Goal: Task Accomplishment & Management: Manage account settings

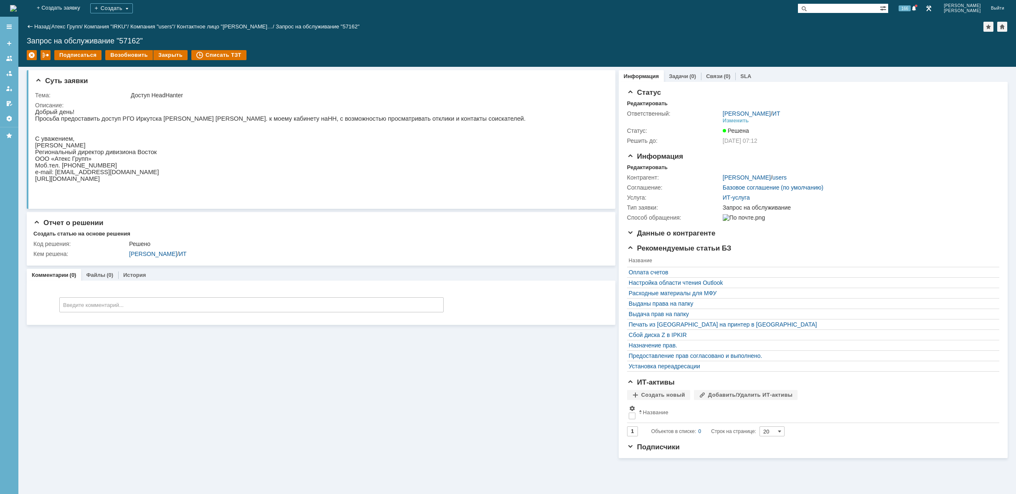
click at [17, 5] on img at bounding box center [13, 8] width 7 height 7
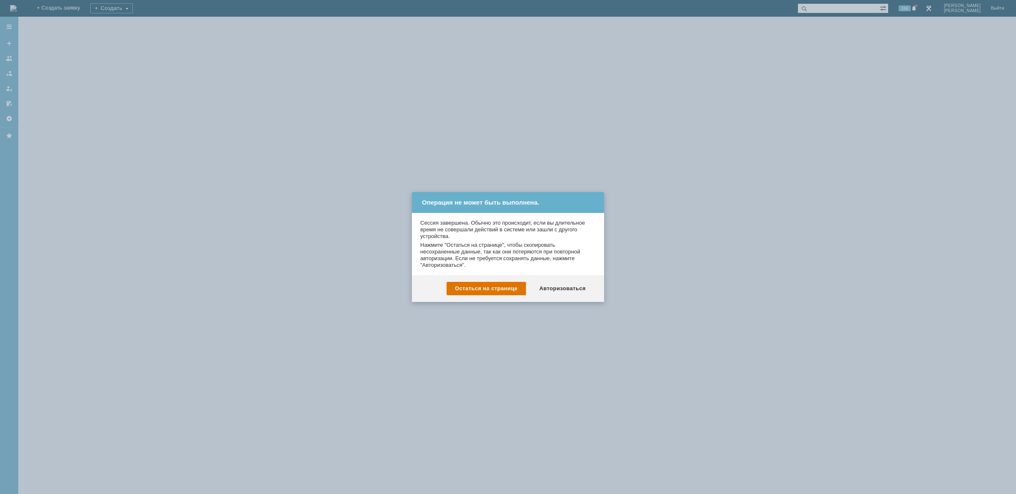
click at [557, 281] on div "Остаться на странице Авторизоваться" at bounding box center [508, 288] width 192 height 27
click at [562, 290] on div "Авторизоваться" at bounding box center [562, 288] width 63 height 13
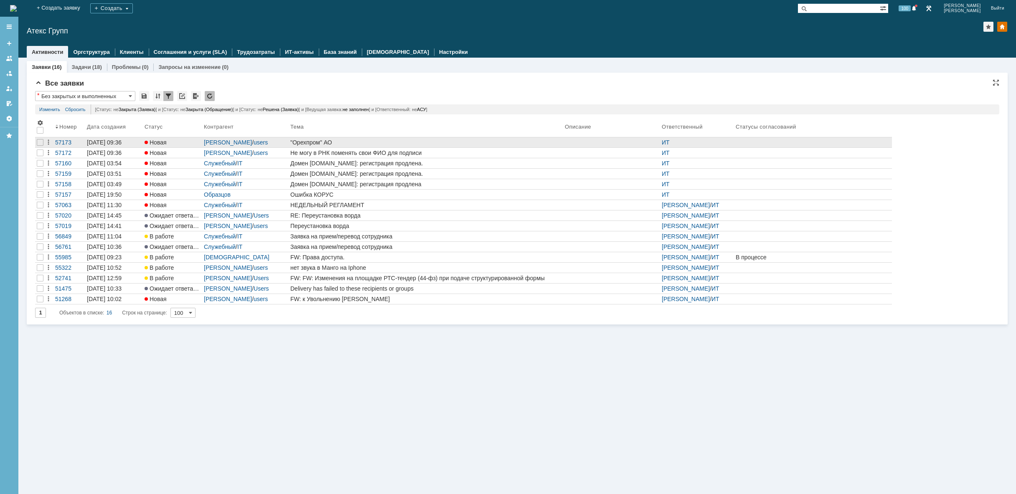
click at [336, 140] on div ""Орехпром" АО" at bounding box center [425, 142] width 271 height 7
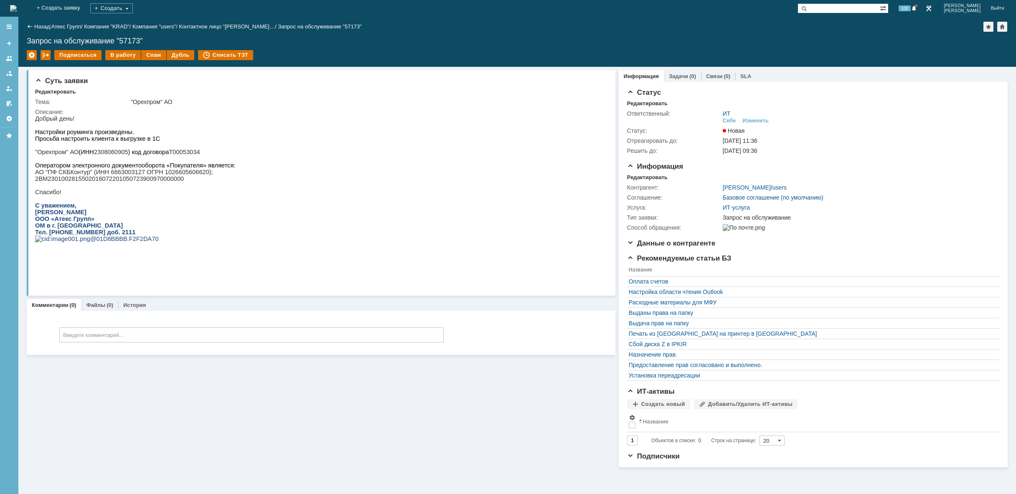
click at [17, 5] on img at bounding box center [13, 8] width 7 height 7
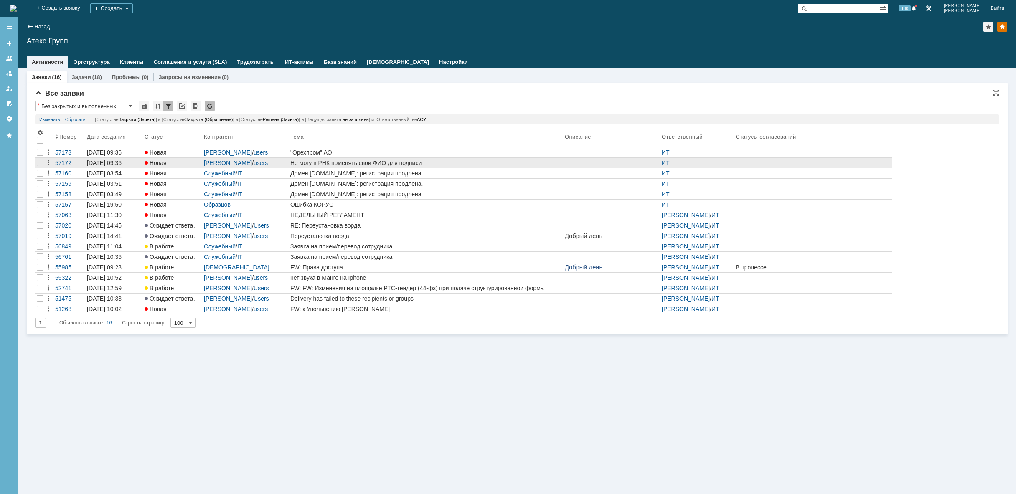
click at [379, 163] on div "Не могу в РНК поменять свои ФИО для подписи" at bounding box center [425, 163] width 271 height 7
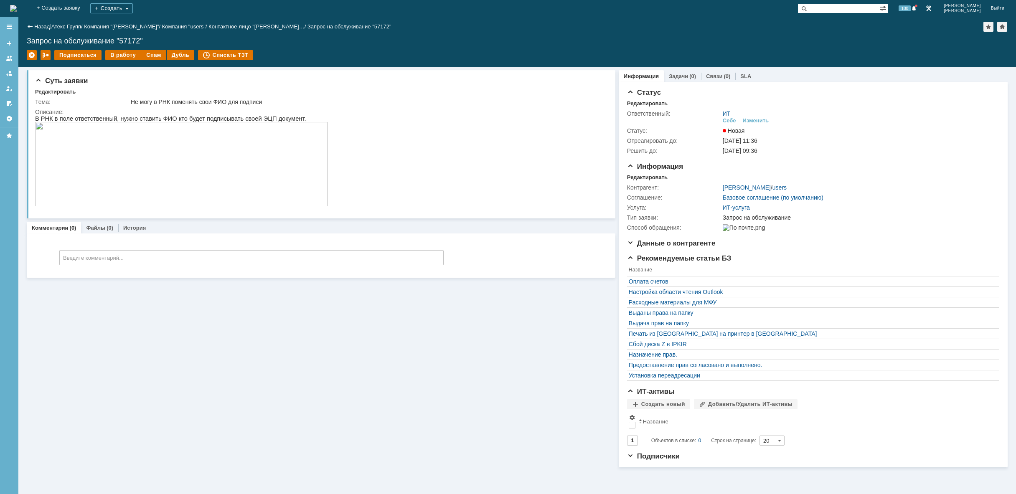
click at [285, 160] on img at bounding box center [181, 164] width 292 height 84
click at [752, 119] on div "Изменить" at bounding box center [756, 120] width 26 height 7
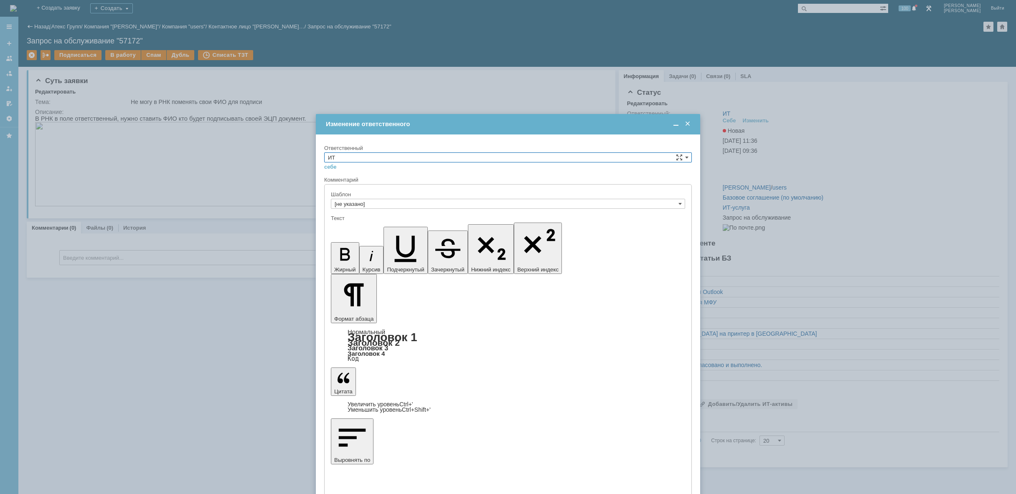
click at [386, 160] on input "ИТ" at bounding box center [508, 157] width 368 height 10
click at [366, 226] on span "АСУ" at bounding box center [508, 226] width 360 height 7
type input "АСУ"
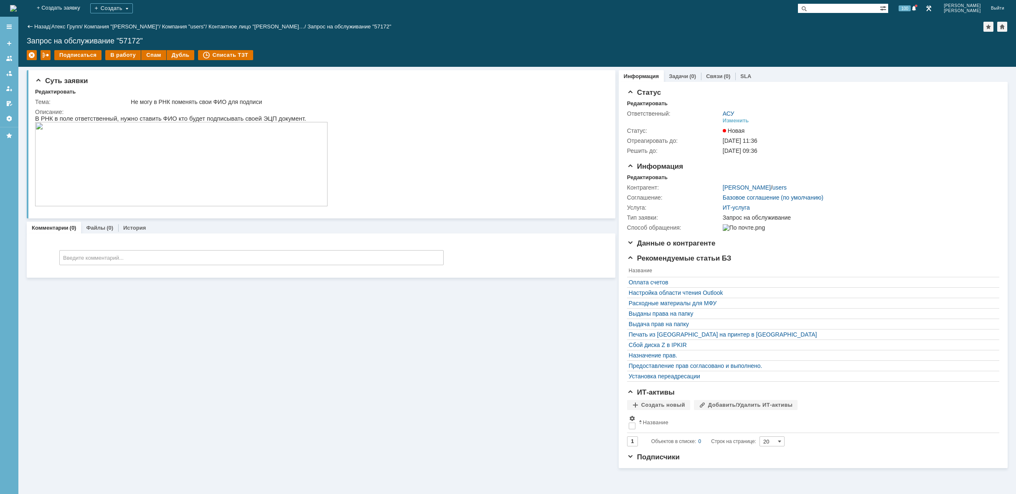
click at [17, 5] on img at bounding box center [13, 8] width 7 height 7
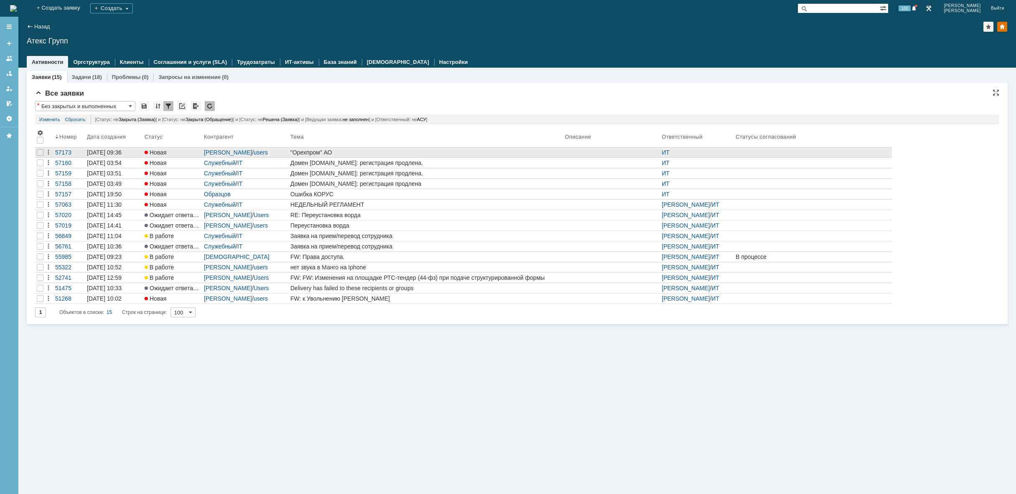
click at [352, 149] on div ""Орехпром" АО" at bounding box center [425, 152] width 271 height 7
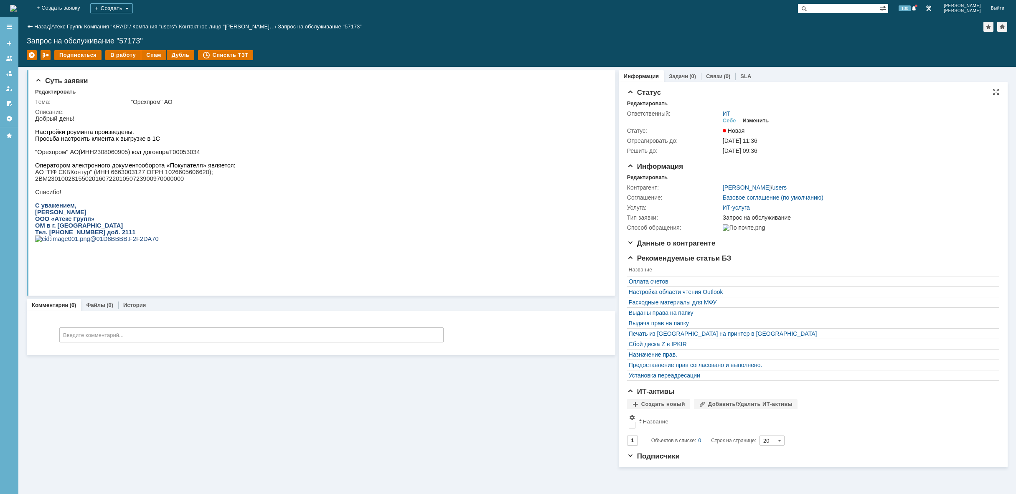
click at [757, 122] on div "Изменить" at bounding box center [756, 120] width 26 height 7
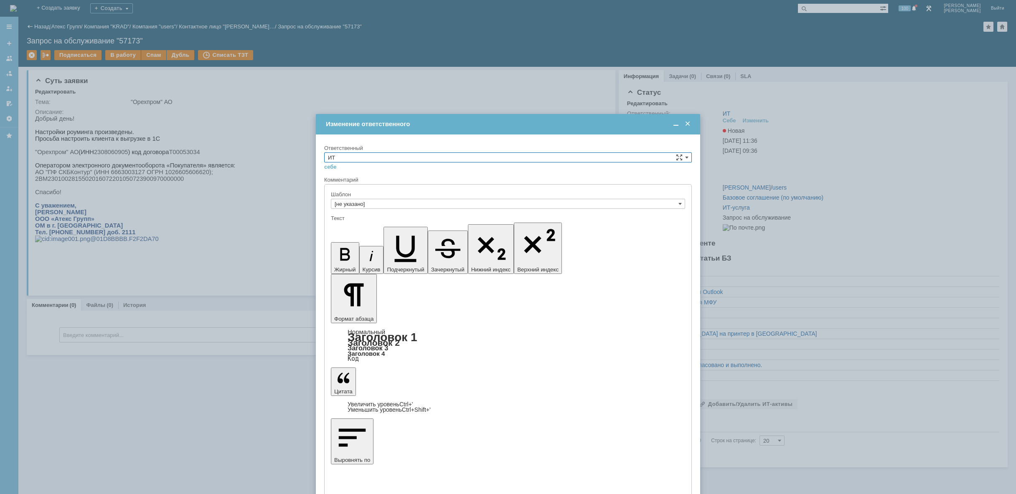
click at [636, 160] on input "ИТ" at bounding box center [508, 157] width 368 height 10
click at [505, 226] on span "АСУ" at bounding box center [508, 226] width 360 height 7
type input "АСУ"
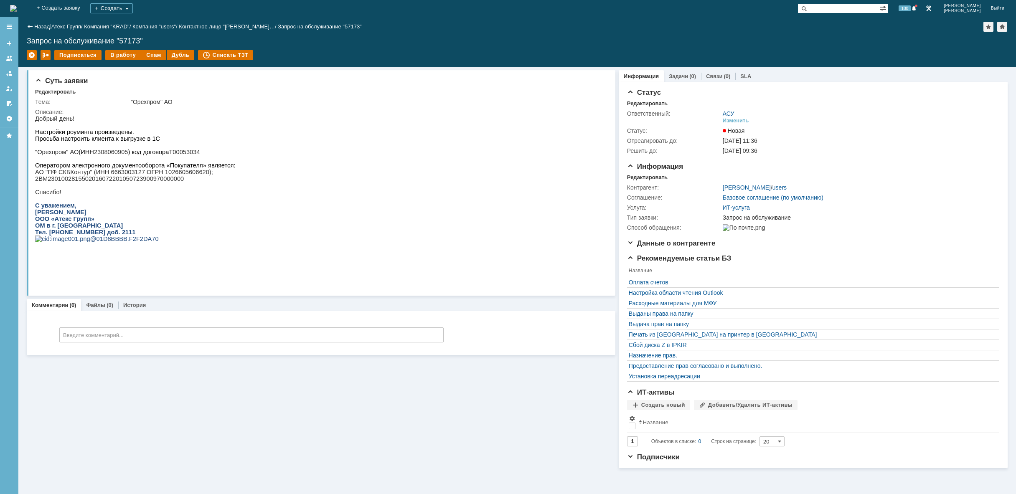
click at [17, 0] on div "На домашнюю" at bounding box center [13, 8] width 7 height 17
click at [17, 5] on img at bounding box center [13, 8] width 7 height 7
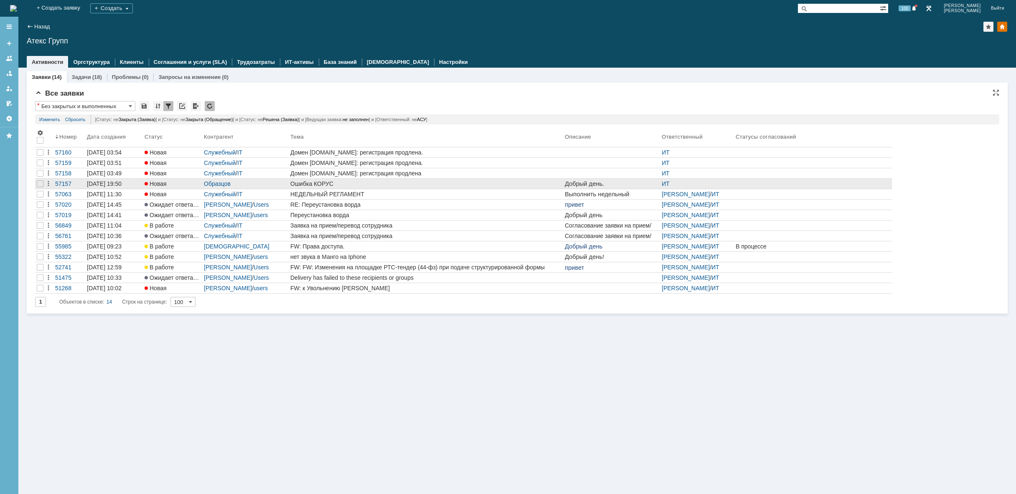
click at [350, 183] on div "Ошибка КОРУС" at bounding box center [425, 183] width 271 height 7
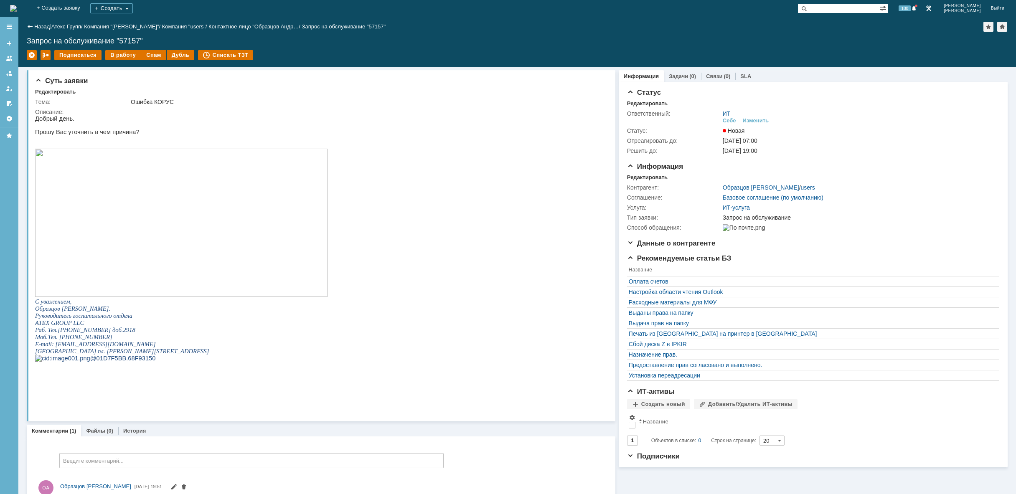
click at [17, 10] on img at bounding box center [13, 8] width 7 height 7
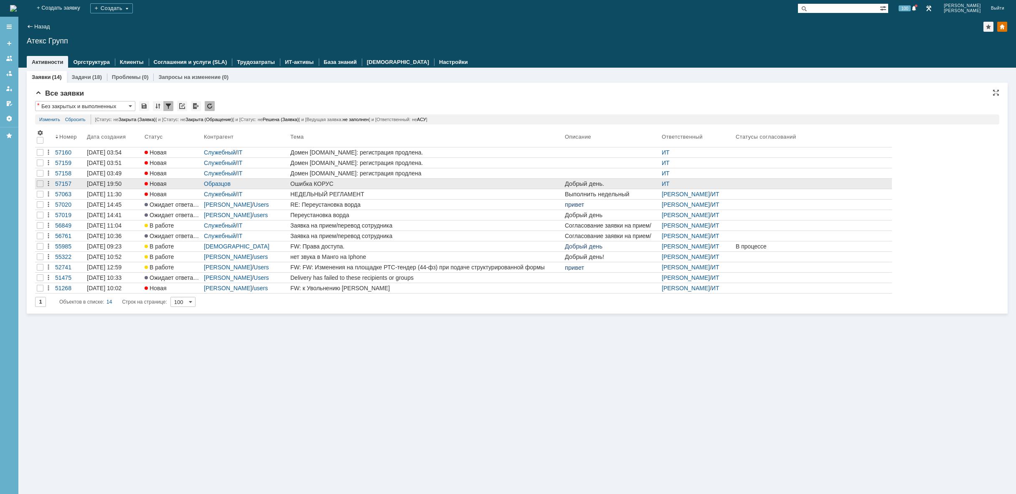
click at [337, 185] on div "Ошибка КОРУС" at bounding box center [425, 183] width 271 height 7
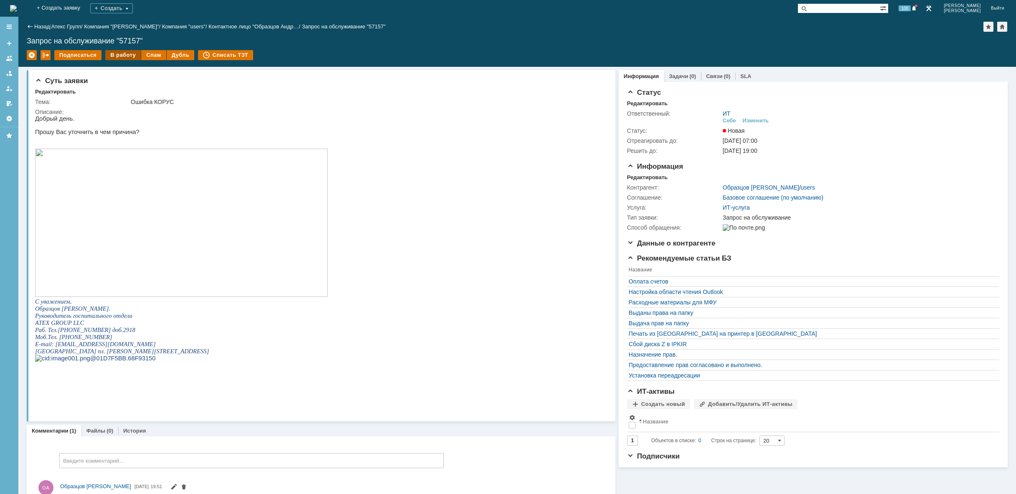
click at [123, 55] on div "В работу" at bounding box center [122, 55] width 35 height 10
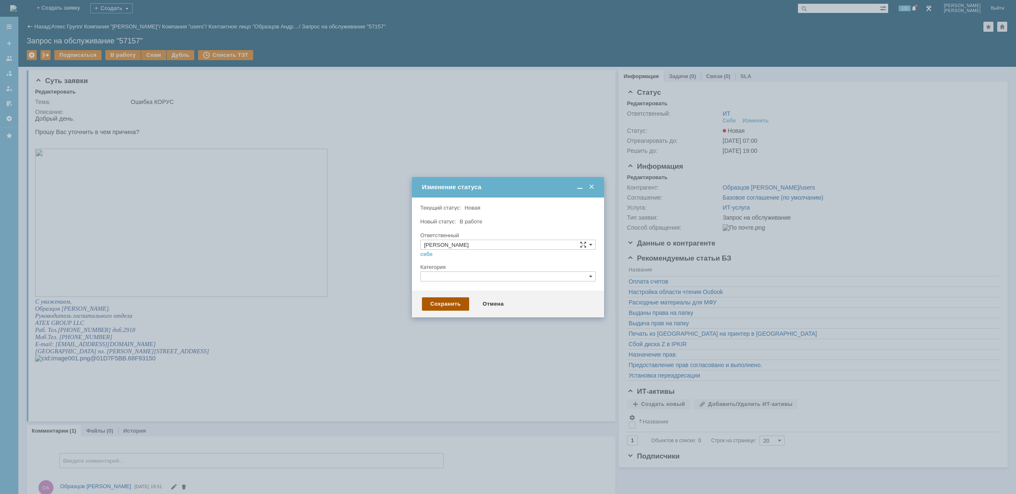
click at [451, 304] on div "Сохранить" at bounding box center [445, 303] width 47 height 13
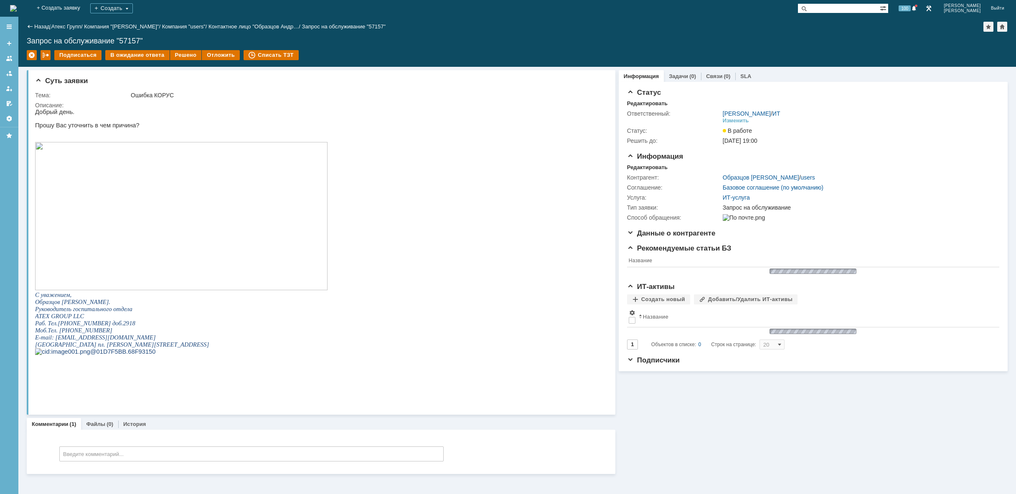
click at [17, 5] on img at bounding box center [13, 8] width 7 height 7
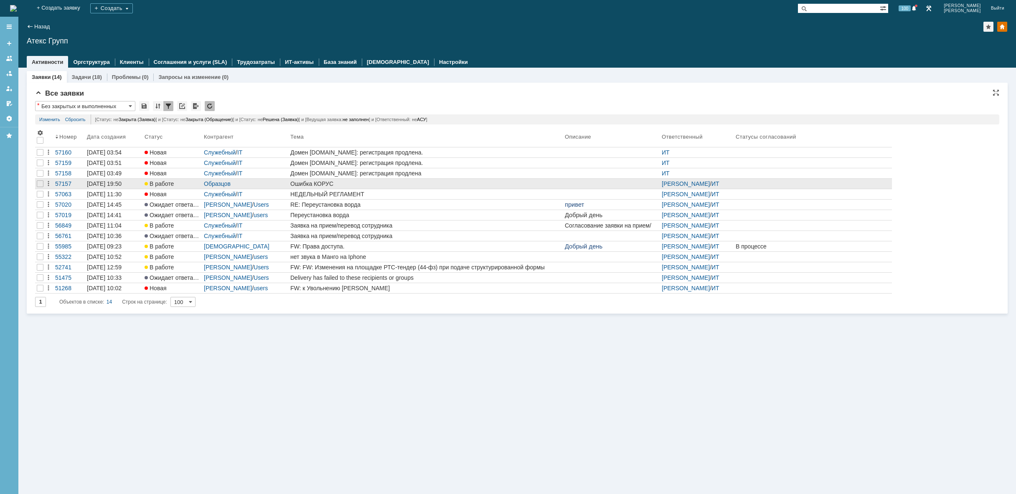
click at [361, 183] on div "Ошибка КОРУС" at bounding box center [425, 183] width 271 height 7
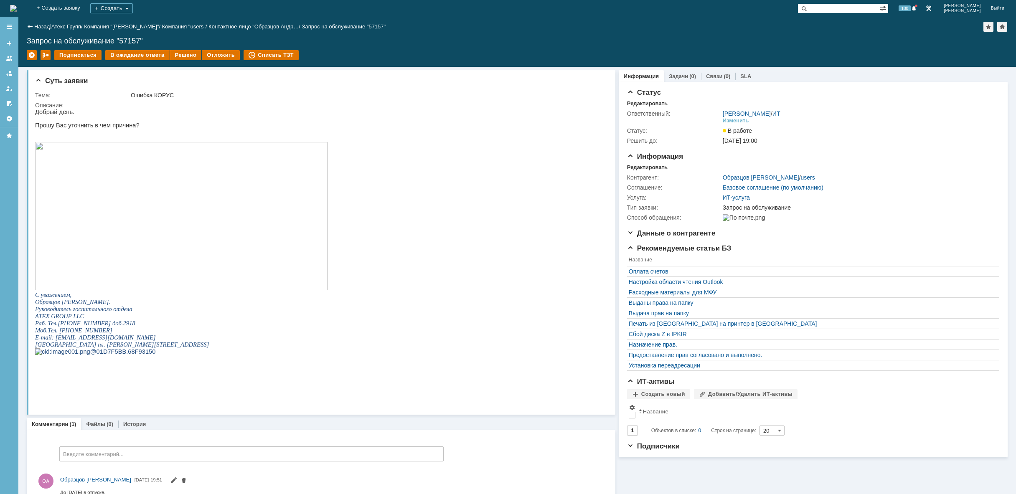
click at [176, 186] on img at bounding box center [181, 216] width 292 height 148
click at [17, 5] on img at bounding box center [13, 8] width 7 height 7
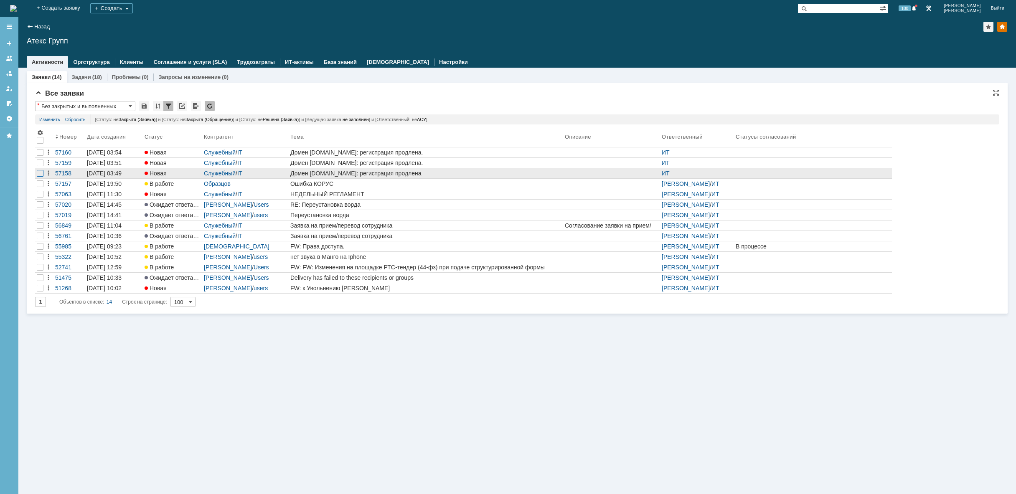
click at [41, 156] on div at bounding box center [40, 152] width 7 height 7
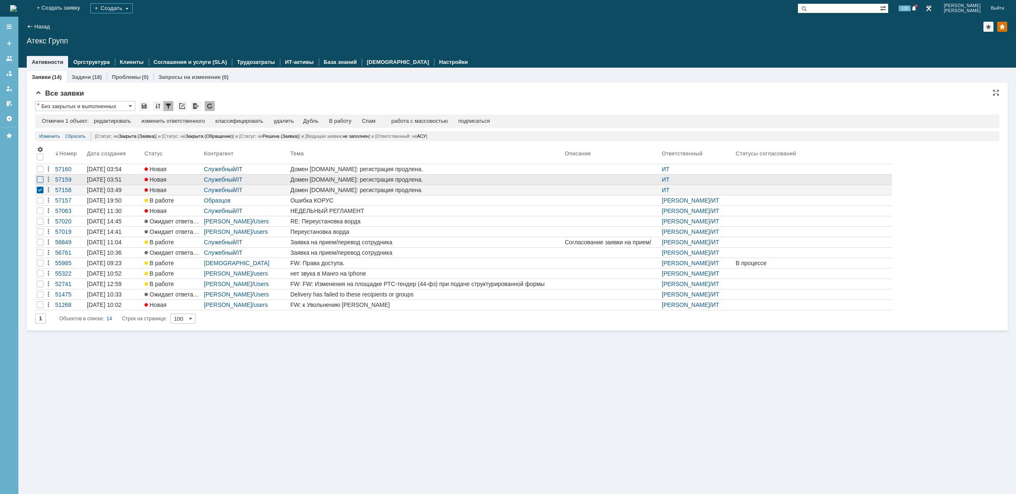
click at [37, 178] on div at bounding box center [40, 179] width 7 height 7
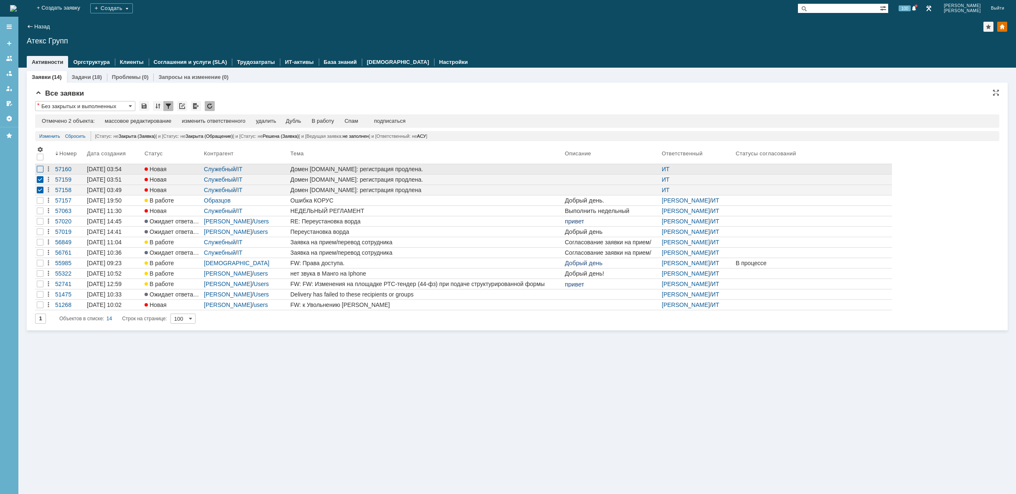
click at [39, 172] on div at bounding box center [40, 169] width 7 height 7
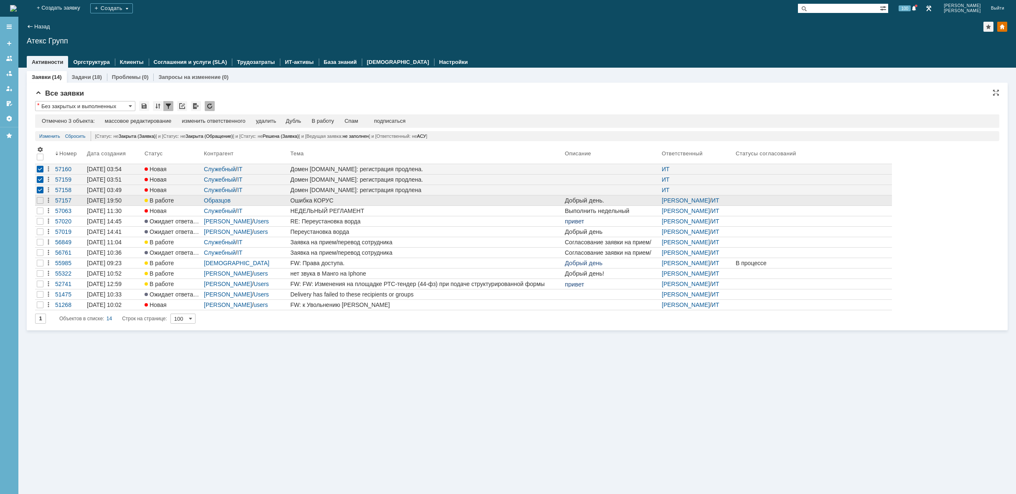
click at [425, 199] on div "Ошибка КОРУС" at bounding box center [425, 200] width 271 height 7
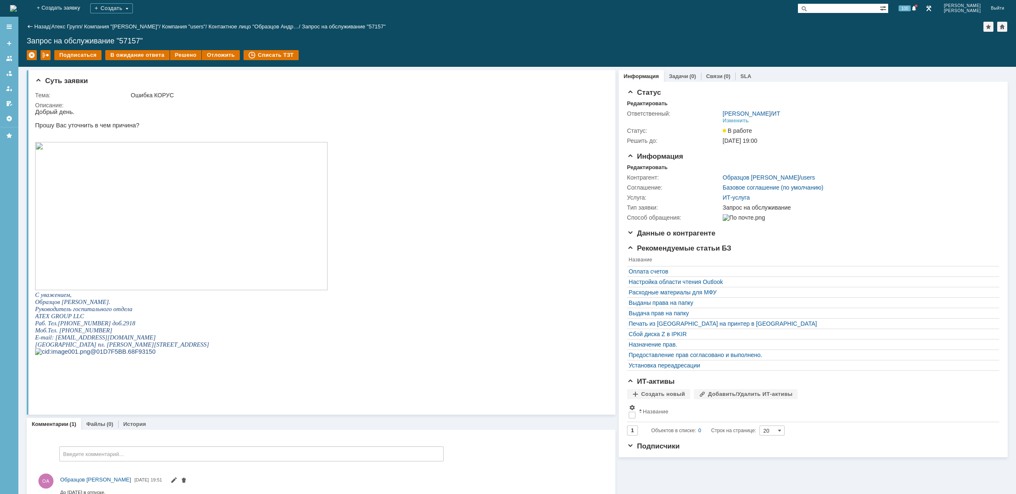
click at [164, 196] on img at bounding box center [181, 216] width 292 height 148
click at [17, 9] on img at bounding box center [13, 8] width 7 height 7
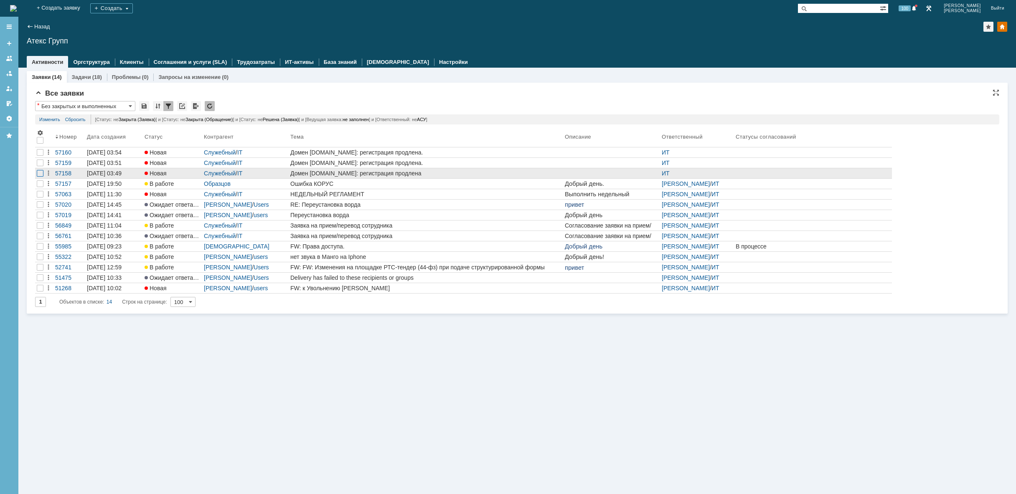
click at [43, 156] on div at bounding box center [40, 152] width 7 height 7
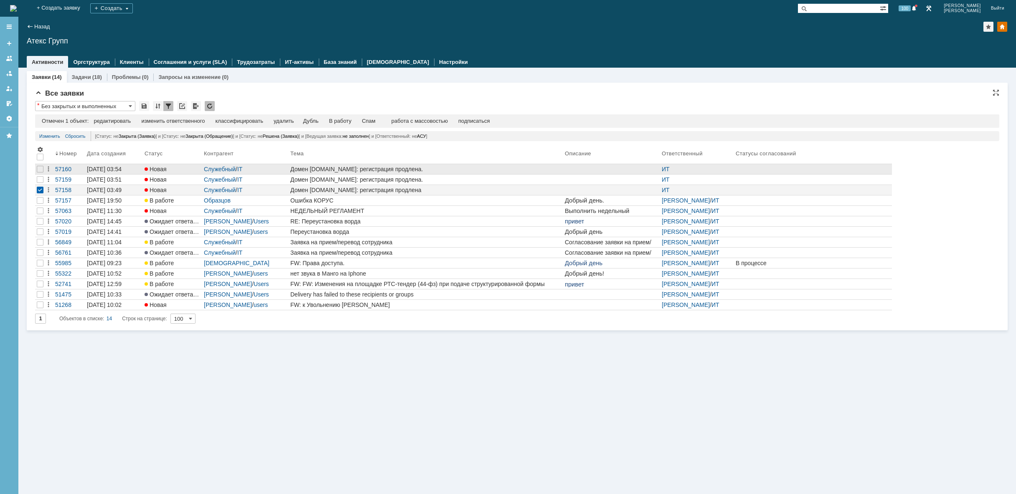
click at [43, 165] on div at bounding box center [40, 169] width 10 height 10
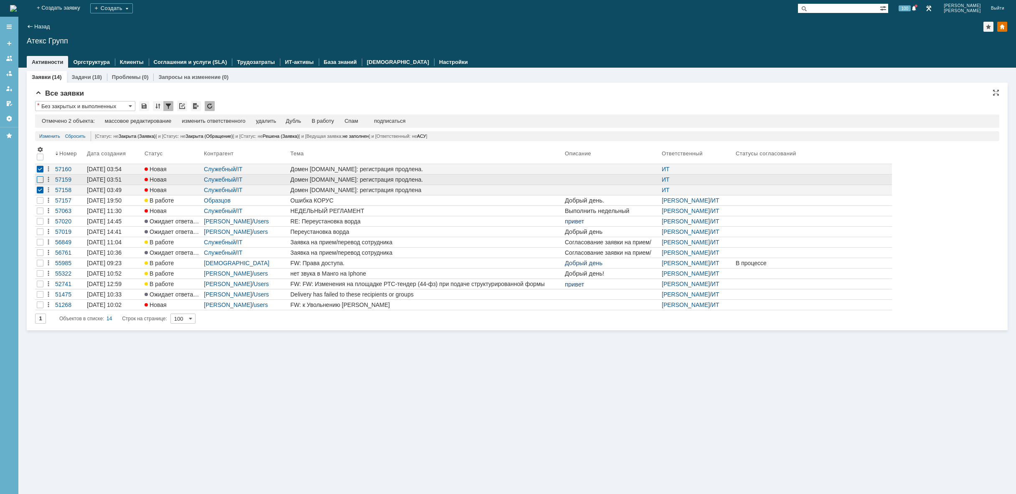
click at [39, 179] on div at bounding box center [40, 179] width 7 height 7
click at [276, 122] on div "удалить" at bounding box center [266, 121] width 20 height 7
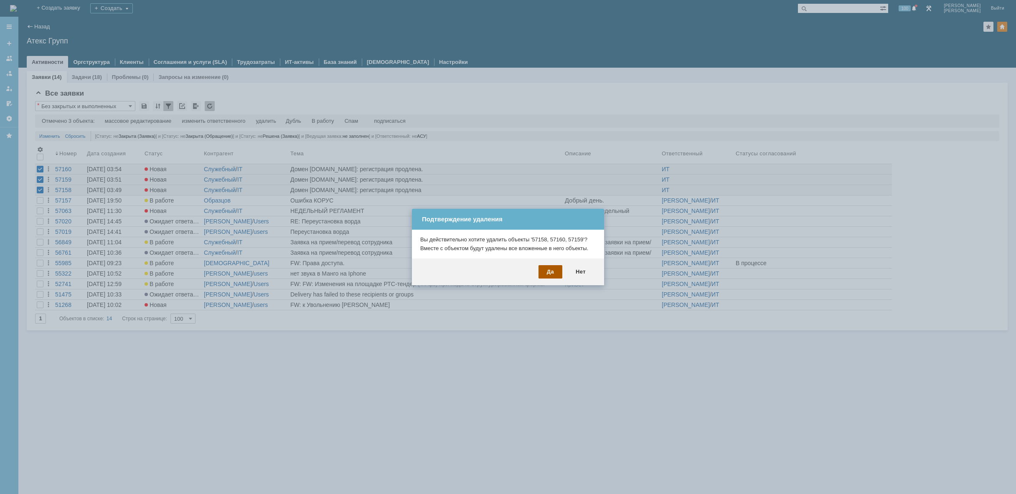
click at [542, 267] on div "Да" at bounding box center [550, 271] width 24 height 13
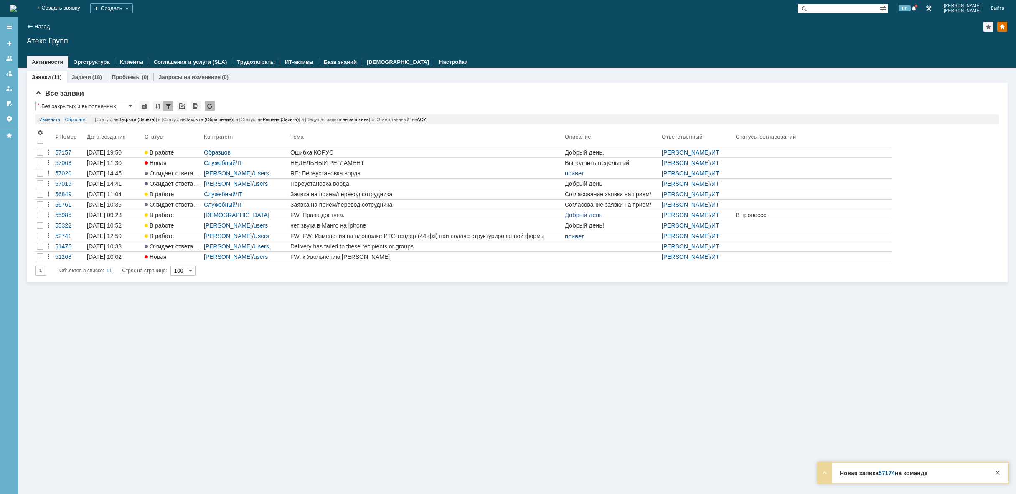
click at [17, 8] on img at bounding box center [13, 8] width 7 height 7
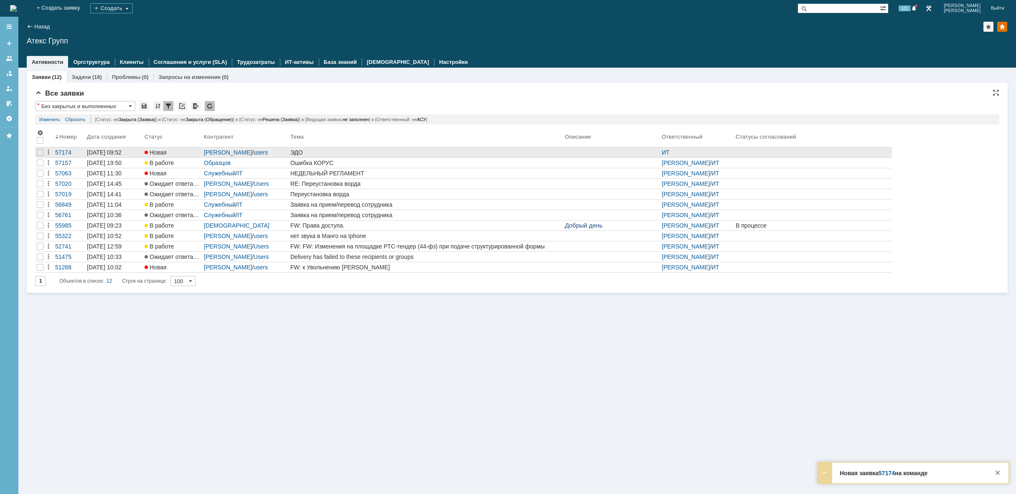
click at [426, 151] on div "ЭДО" at bounding box center [425, 152] width 271 height 7
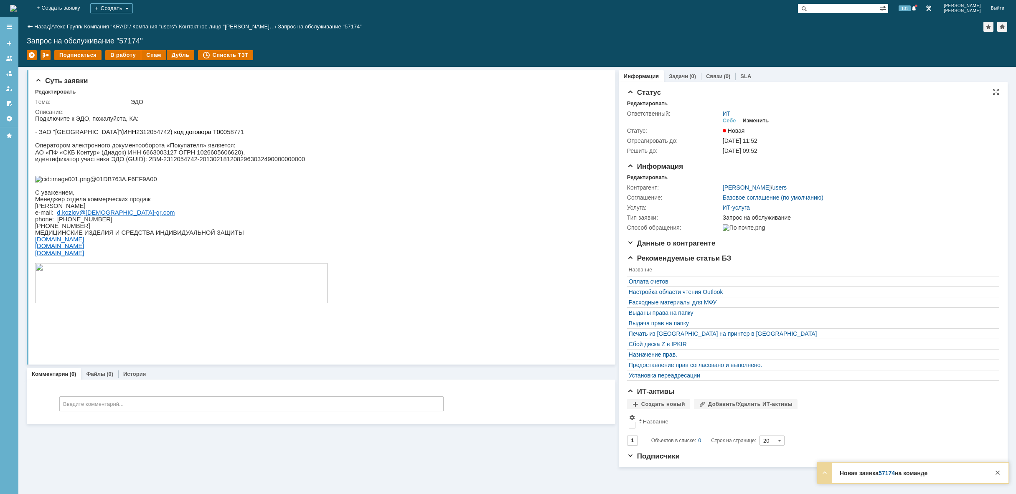
click at [760, 121] on div "Изменить" at bounding box center [756, 120] width 26 height 7
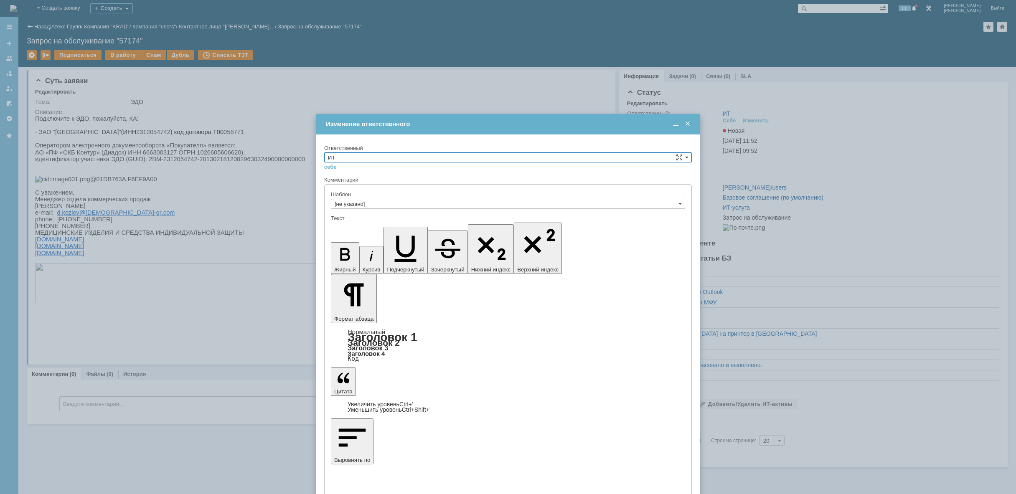
click at [459, 160] on input "ИТ" at bounding box center [508, 157] width 368 height 10
click at [393, 229] on span "АСУ" at bounding box center [508, 226] width 360 height 7
type input "АСУ"
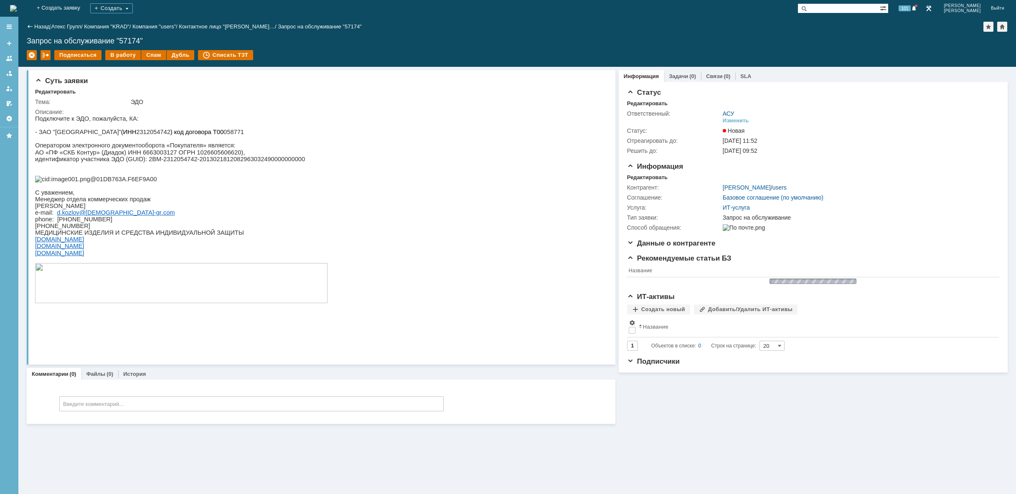
click at [17, 6] on img at bounding box center [13, 8] width 7 height 7
